Goal: Task Accomplishment & Management: Manage account settings

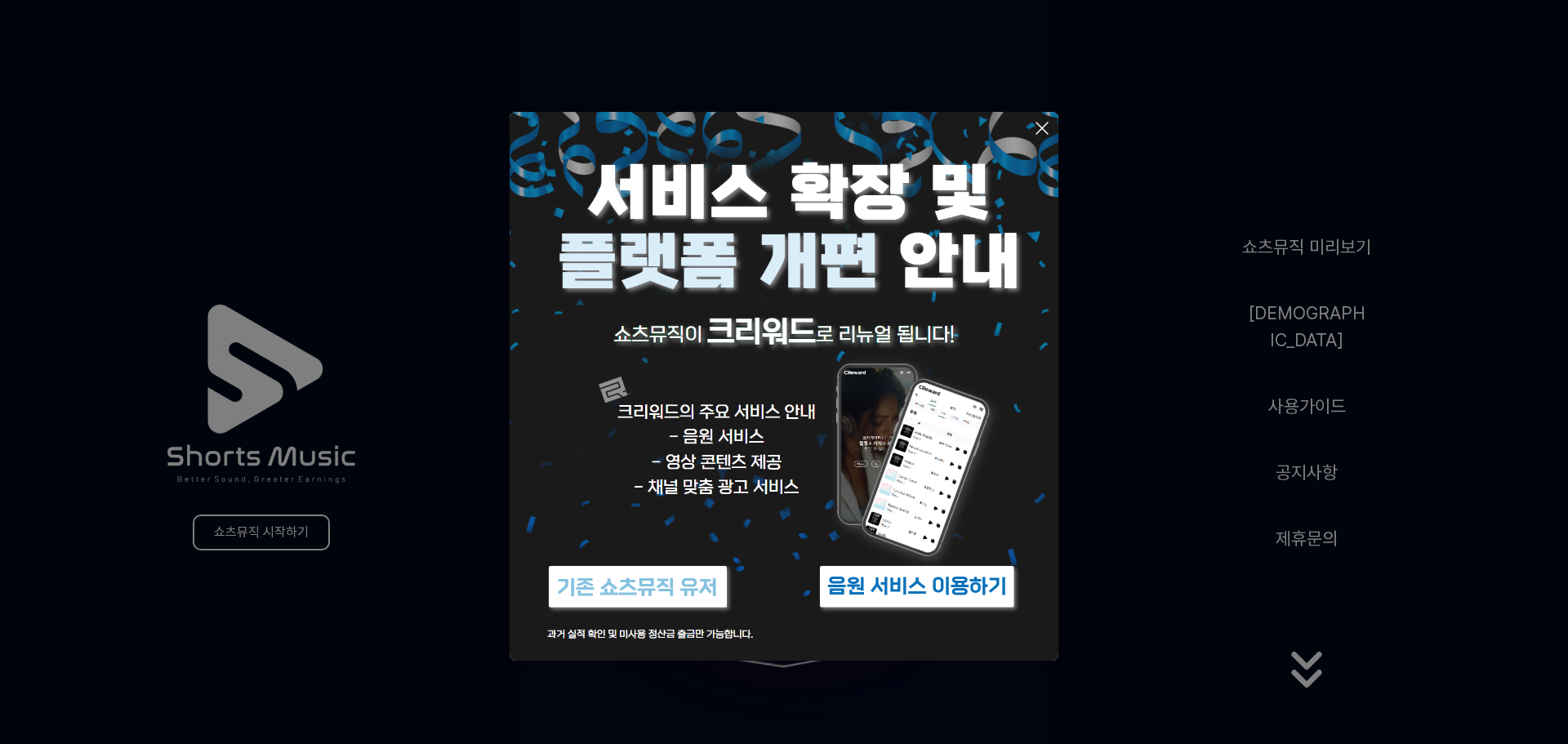
click at [1048, 128] on icon at bounding box center [1042, 128] width 20 height 20
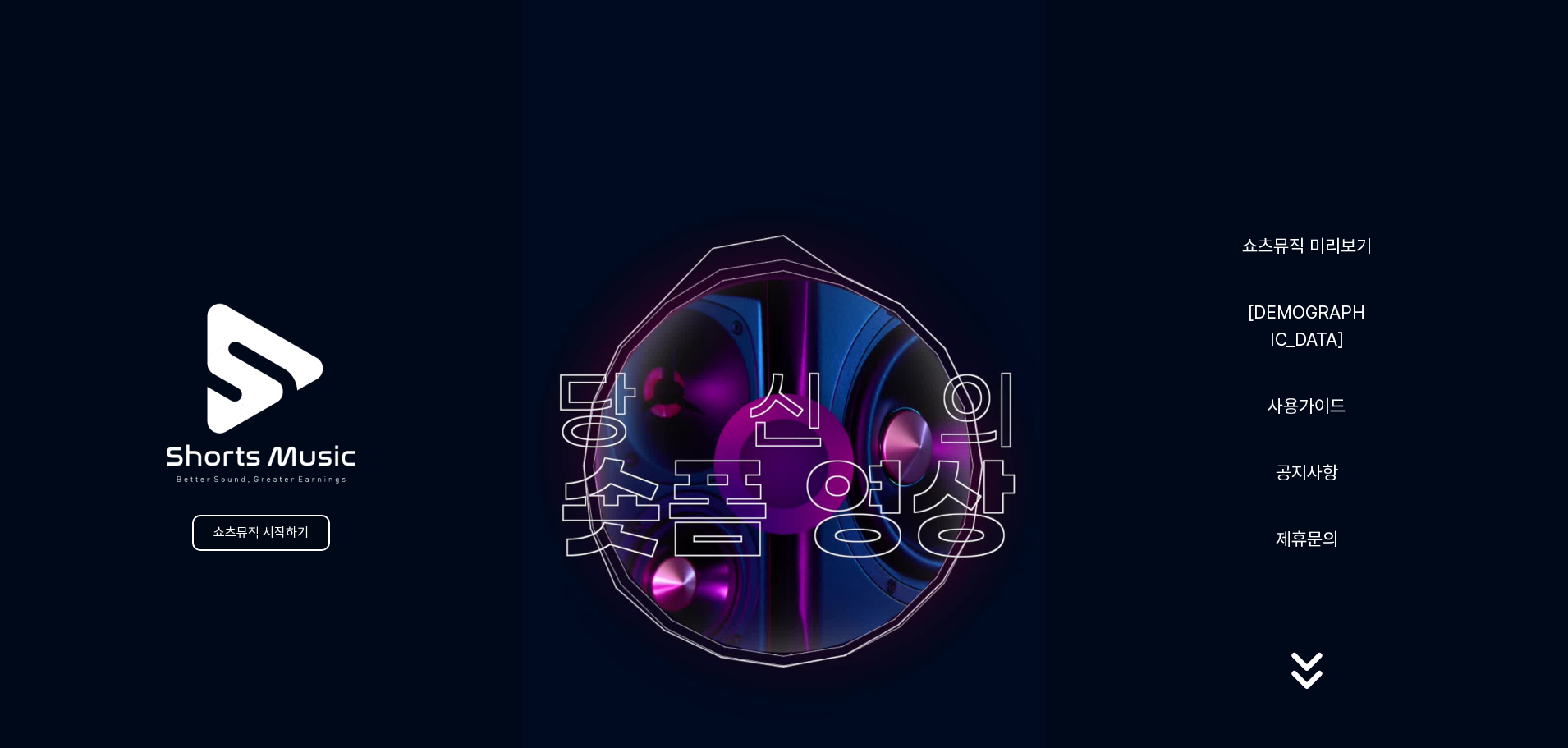
click at [299, 531] on link "쇼츠뮤직 시작하기" at bounding box center [261, 533] width 138 height 36
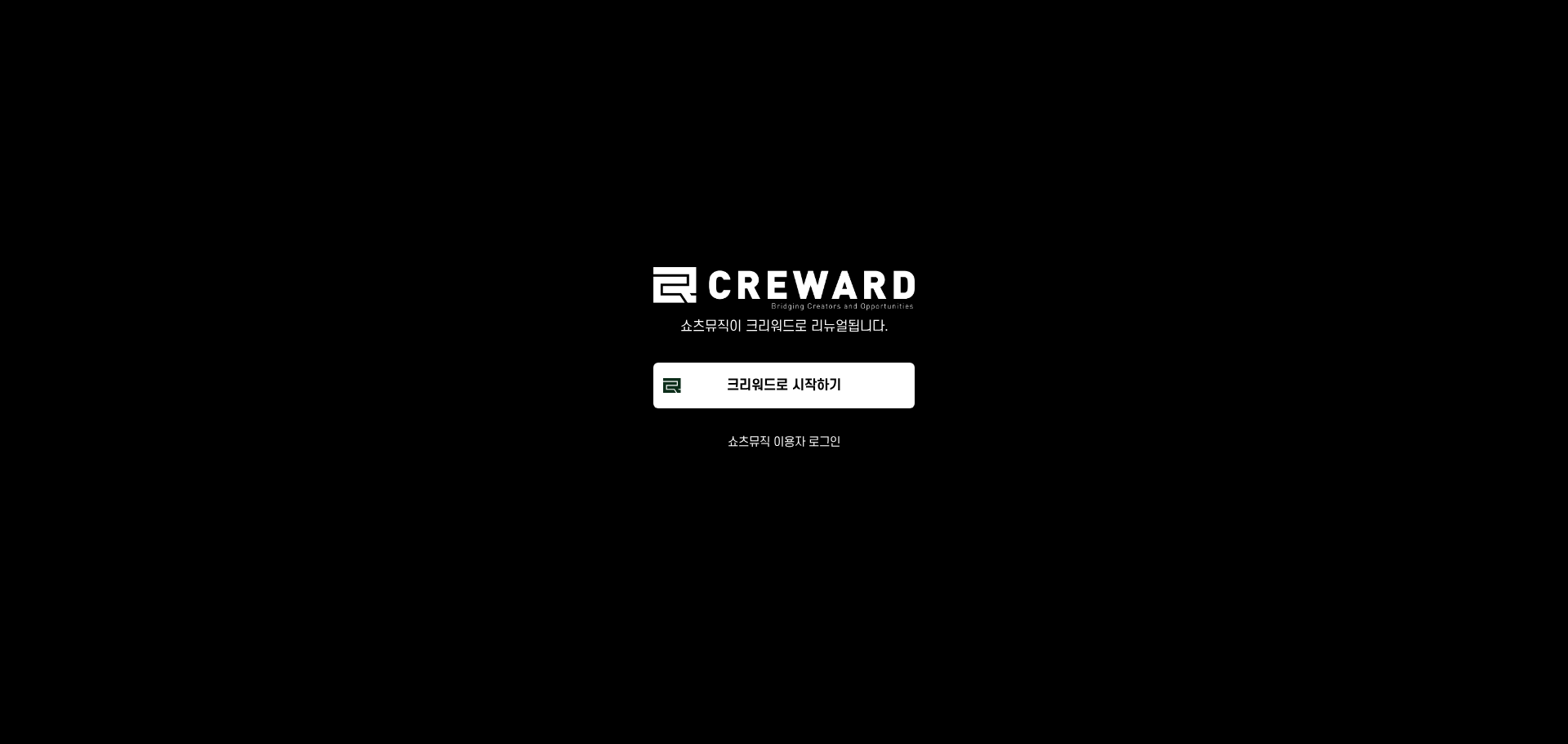
click at [802, 449] on button "쇼츠뮤직 이용자 로그인" at bounding box center [784, 442] width 113 height 16
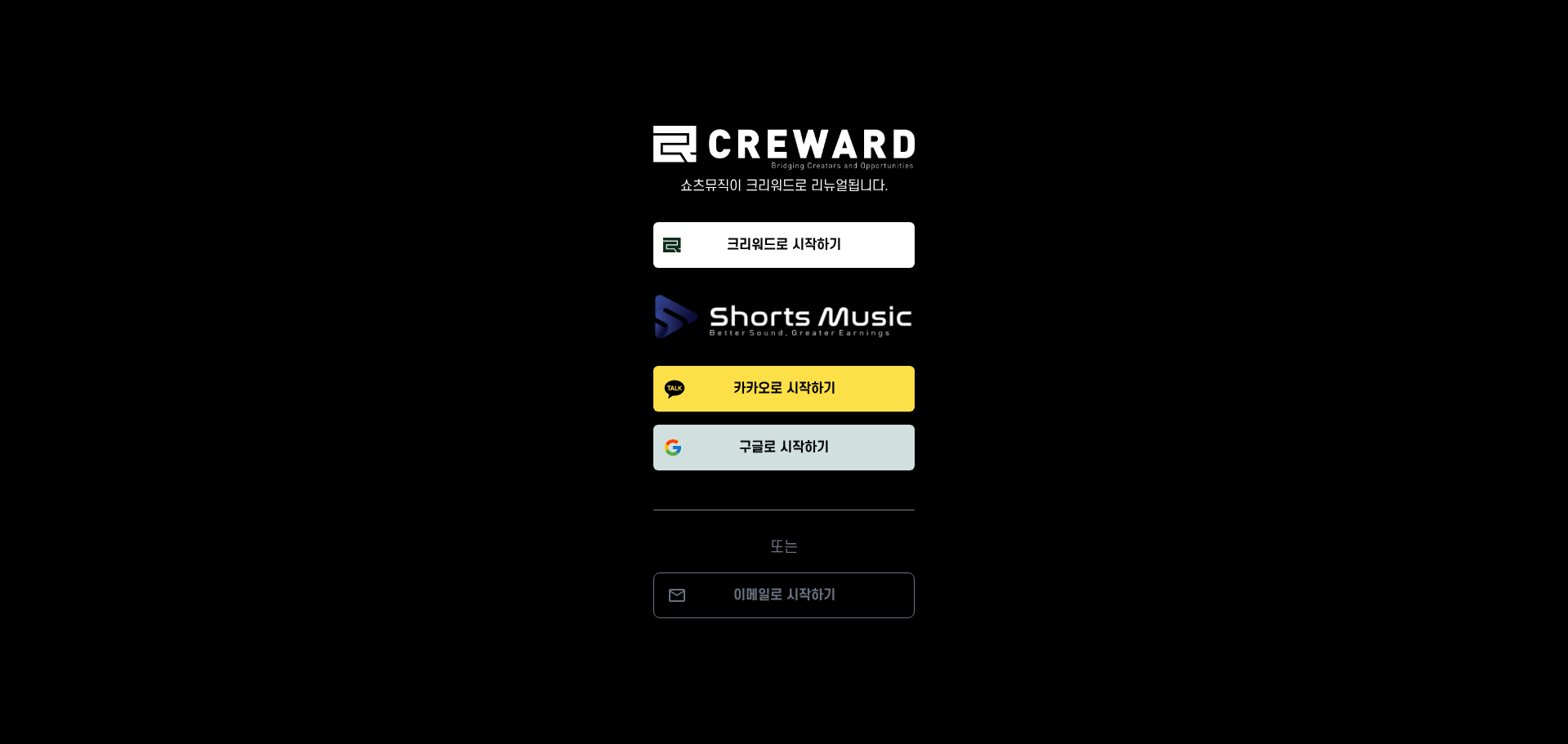
click at [770, 451] on p "구글로 시작하기" at bounding box center [784, 447] width 90 height 20
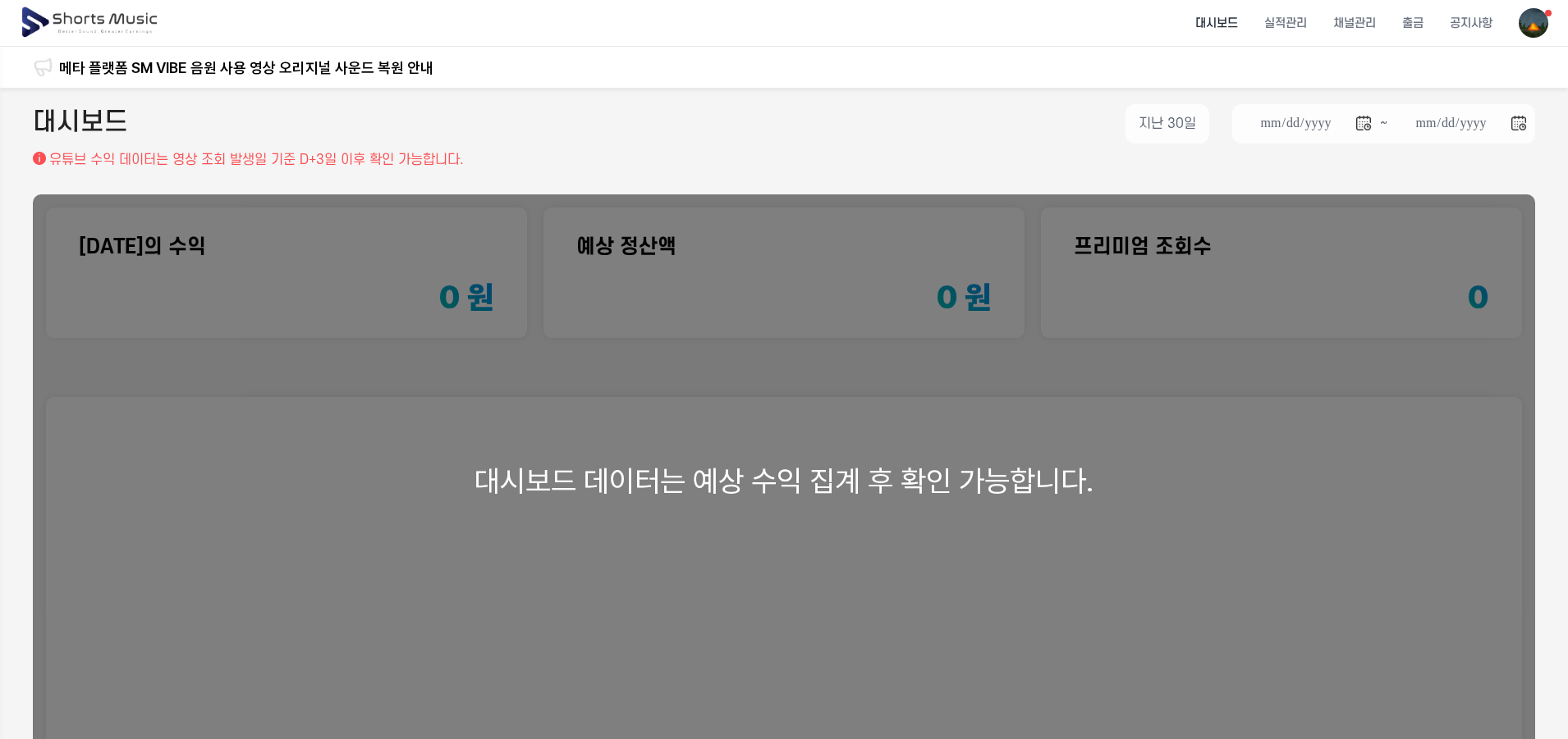
click at [505, 530] on div "대시보드 데이터는 예상 수익 집계 후 확인 가능합니다." at bounding box center [784, 481] width 1502 height 573
click at [1347, 26] on li "채널관리" at bounding box center [1354, 23] width 69 height 43
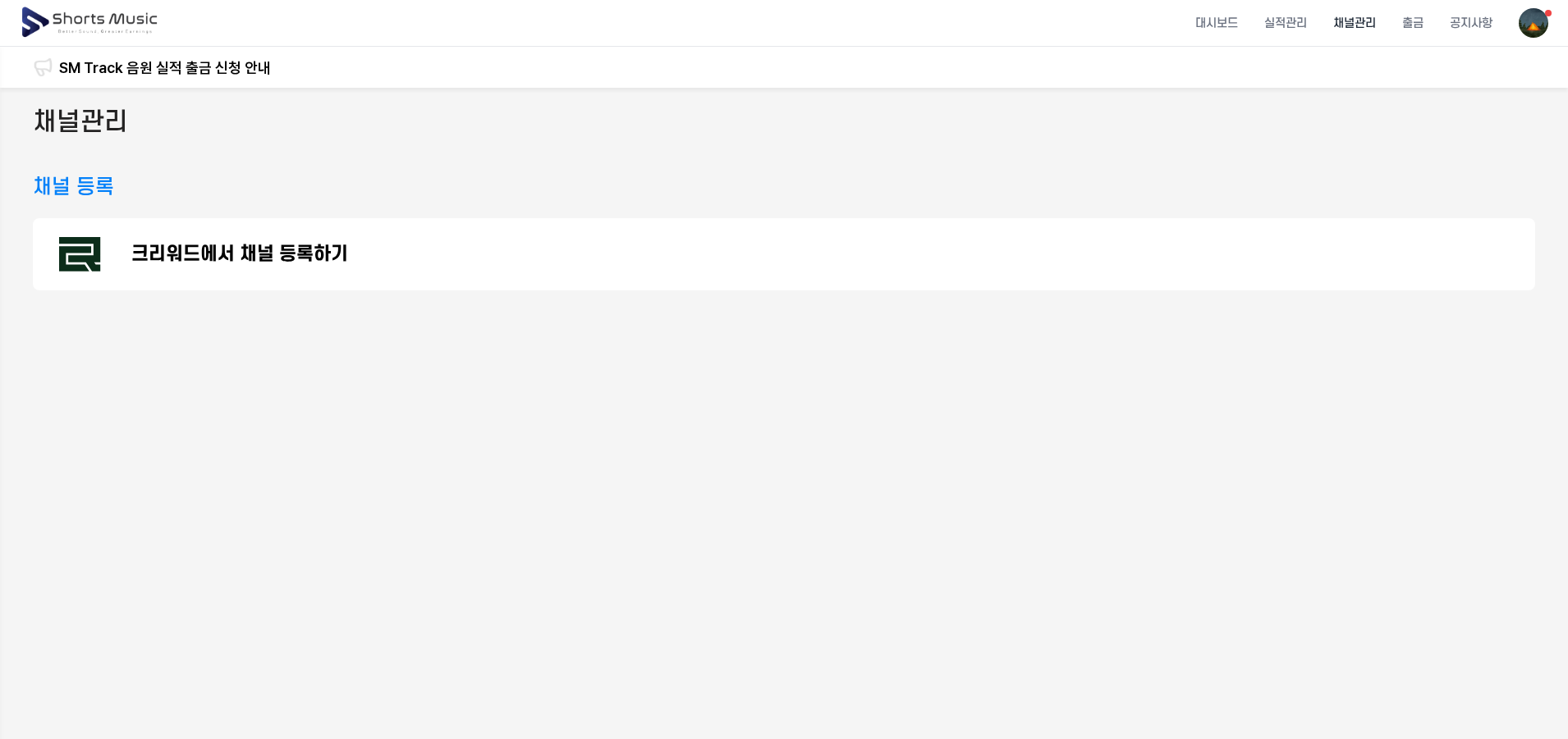
click at [290, 262] on p "크리워드에서 채널 등록하기" at bounding box center [240, 254] width 217 height 20
click at [271, 264] on p "크리워드에서 채널 등록하기" at bounding box center [240, 254] width 217 height 20
